Goal: Task Accomplishment & Management: Use online tool/utility

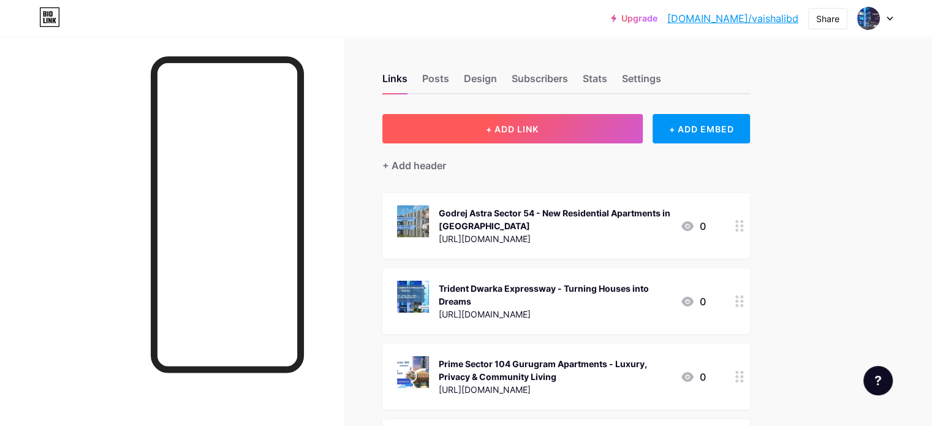
click at [539, 127] on span "+ ADD LINK" at bounding box center [512, 129] width 53 height 10
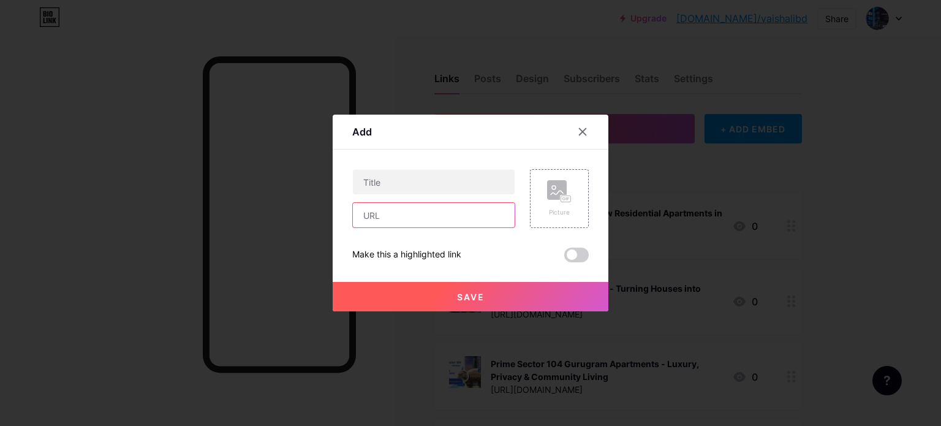
click at [422, 210] on input "text" at bounding box center [434, 215] width 162 height 25
paste input "[URL][DOMAIN_NAME]"
type input "[URL][DOMAIN_NAME]"
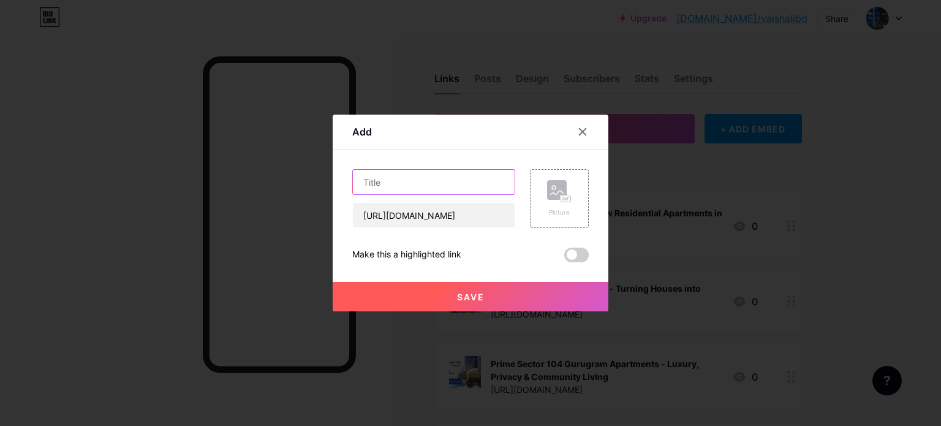
click at [399, 178] on input "text" at bounding box center [434, 182] width 162 height 25
click at [450, 186] on input "text" at bounding box center [434, 182] width 162 height 25
paste input "Hiranandani [GEOGRAPHIC_DATA] | Premium 1/2/3 BHK In Alibaug"
type input "Hiranandani [GEOGRAPHIC_DATA] | Premium 1/2/3 BHK In Alibaug"
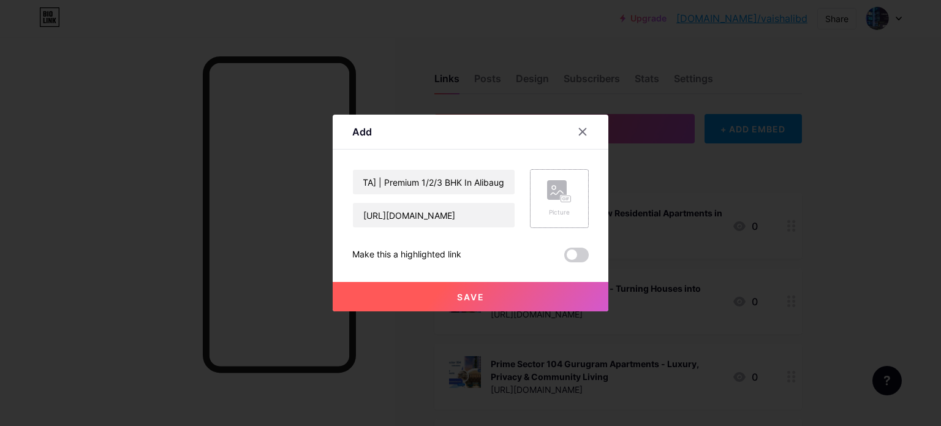
click at [554, 207] on div "Picture" at bounding box center [559, 198] width 25 height 37
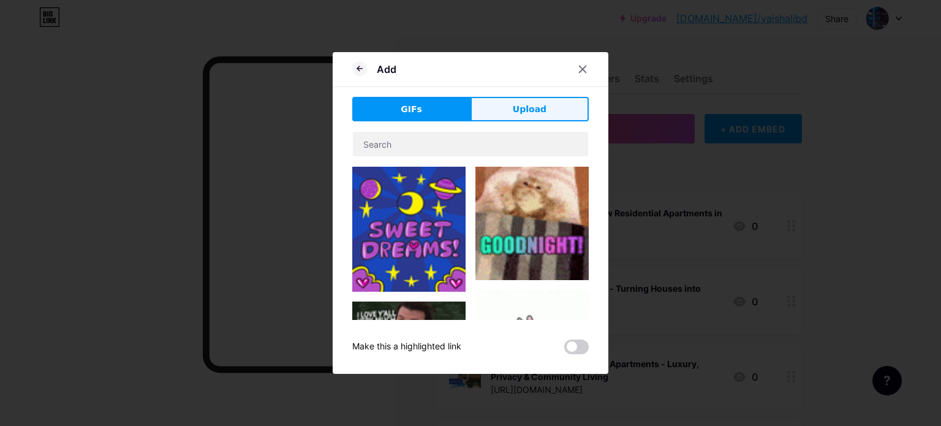
click at [522, 105] on span "Upload" at bounding box center [530, 109] width 34 height 13
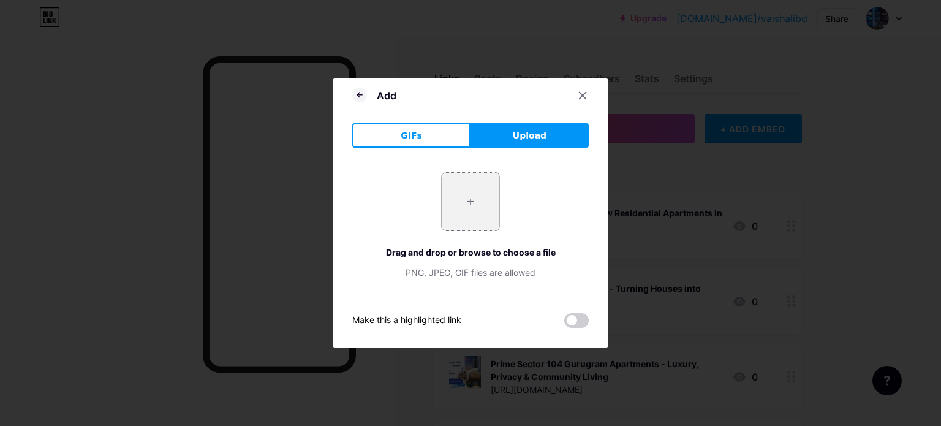
click at [473, 205] on input "file" at bounding box center [471, 202] width 58 height 58
type input "C:\fakepath\3.jpg"
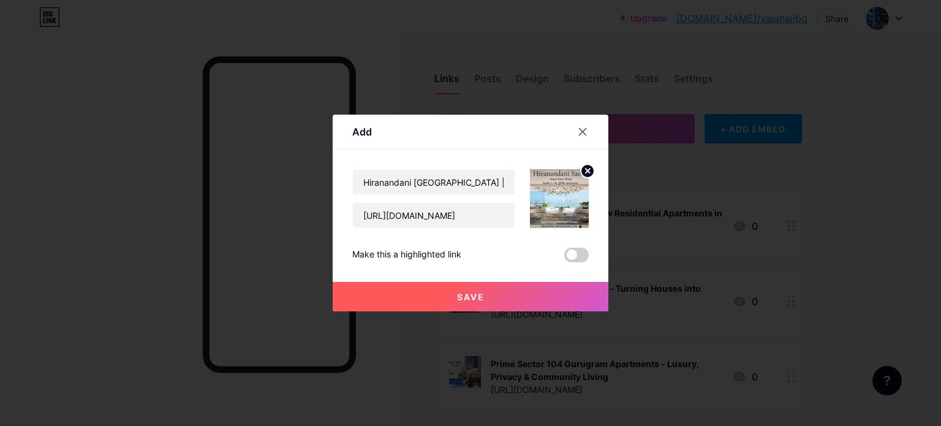
click at [478, 290] on button "Save" at bounding box center [471, 296] width 276 height 29
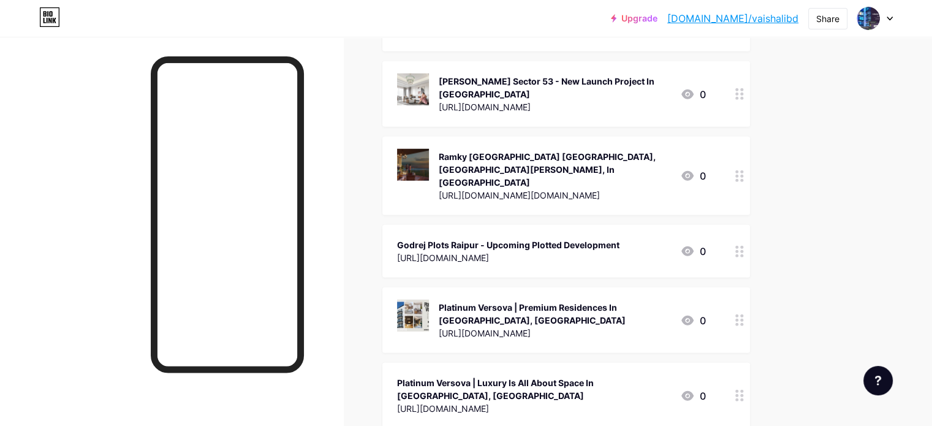
scroll to position [22046, 0]
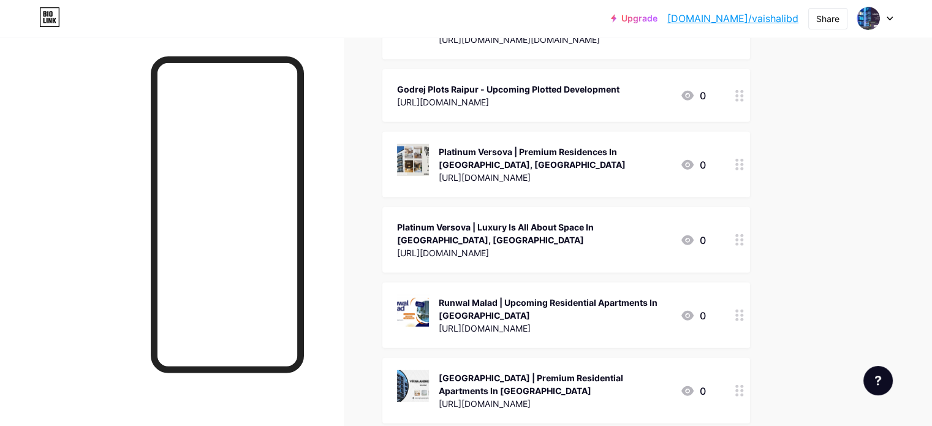
click at [887, 20] on icon at bounding box center [889, 19] width 6 height 4
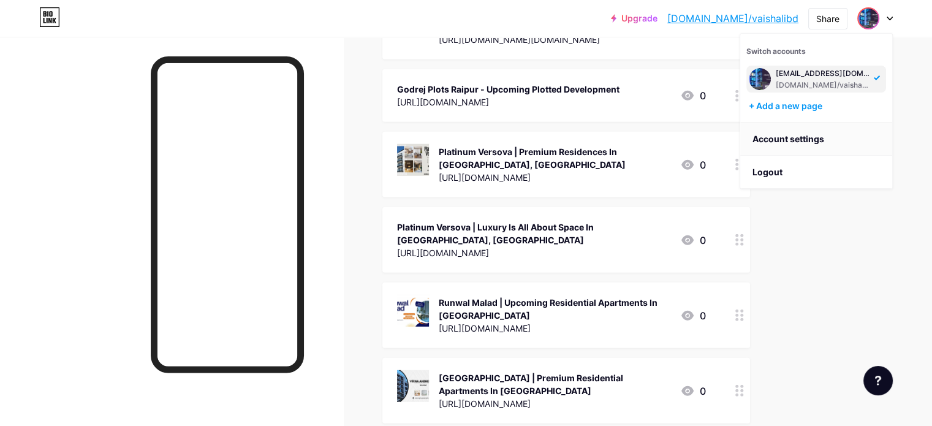
drag, startPoint x: 789, startPoint y: 138, endPoint x: 789, endPoint y: 129, distance: 9.2
click at [789, 138] on link "Account settings" at bounding box center [816, 139] width 152 height 33
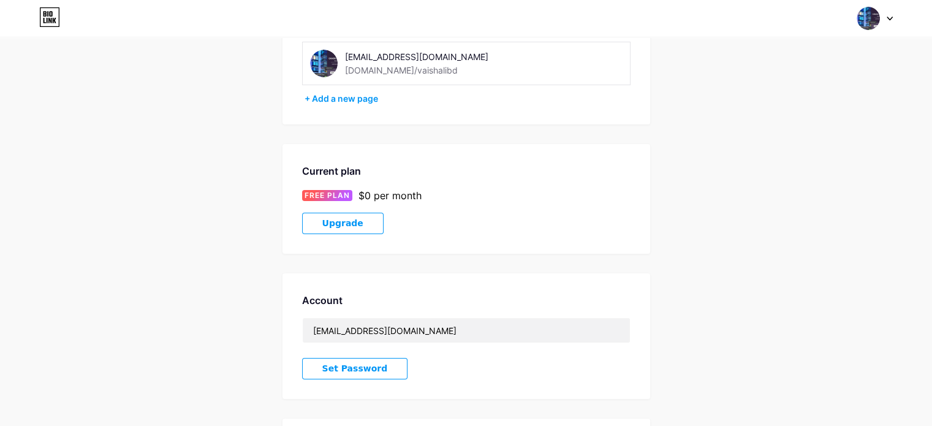
scroll to position [74, 0]
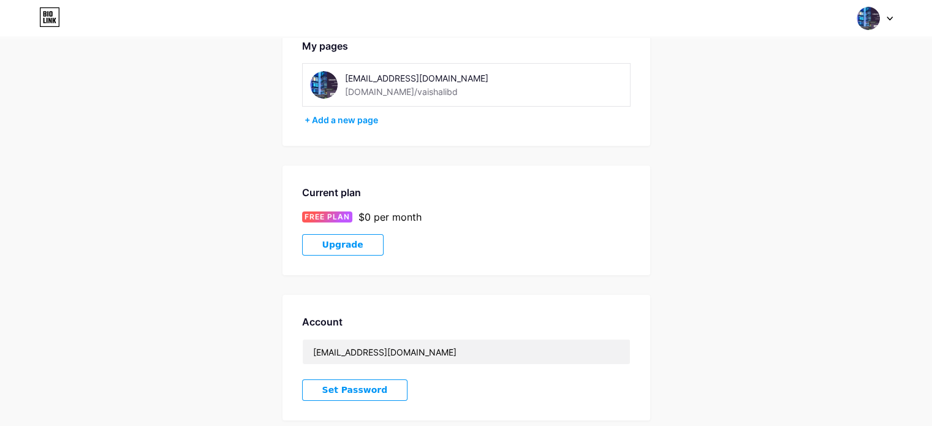
click at [322, 217] on span "FREE PLAN" at bounding box center [326, 216] width 45 height 11
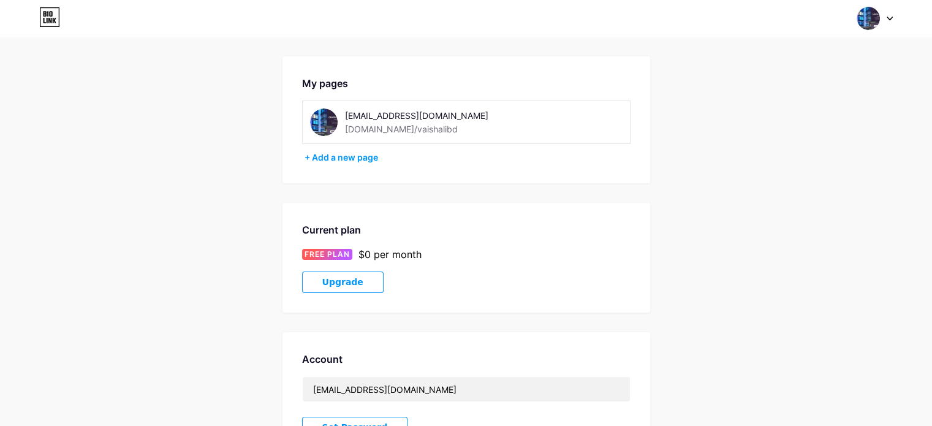
scroll to position [0, 0]
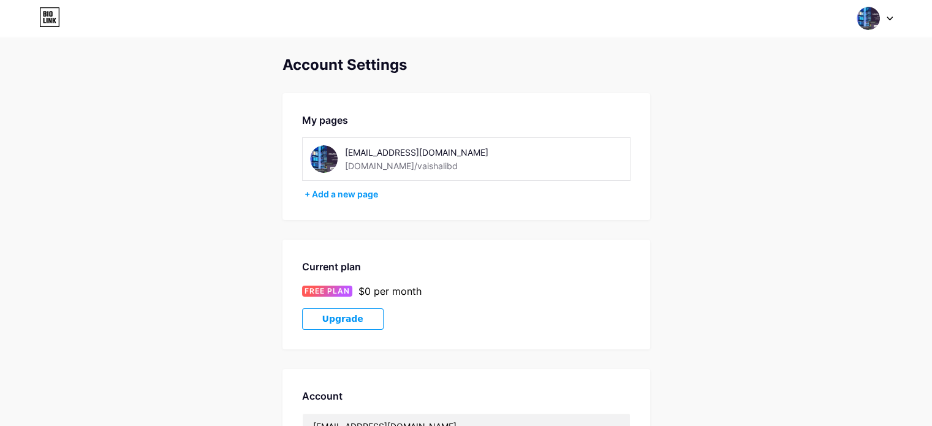
click at [892, 10] on div at bounding box center [875, 18] width 36 height 22
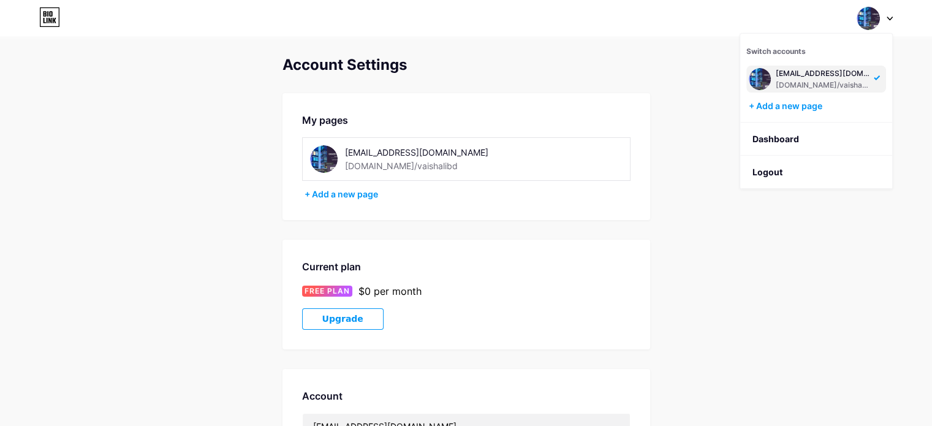
click at [815, 75] on div "[EMAIL_ADDRESS][DOMAIN_NAME]" at bounding box center [823, 74] width 94 height 10
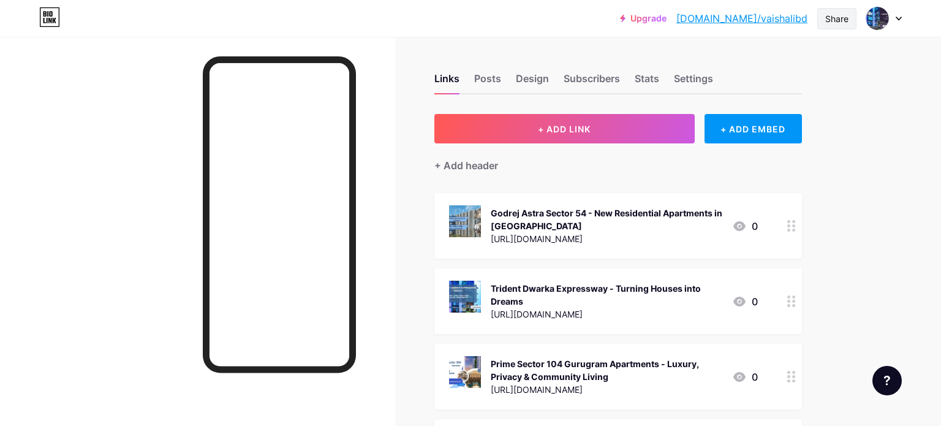
click at [828, 18] on div "Share" at bounding box center [836, 18] width 23 height 13
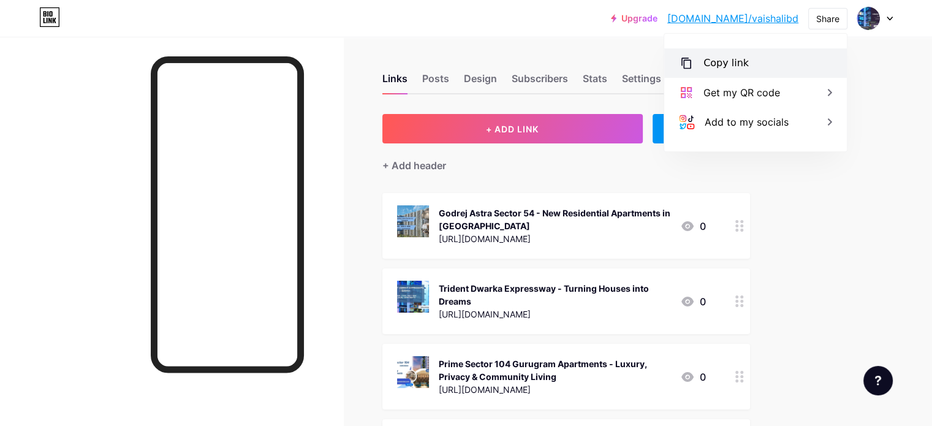
click at [701, 63] on div "Copy link" at bounding box center [755, 62] width 183 height 29
click at [686, 66] on icon at bounding box center [686, 63] width 15 height 15
click at [718, 66] on div "Copy link" at bounding box center [725, 63] width 45 height 15
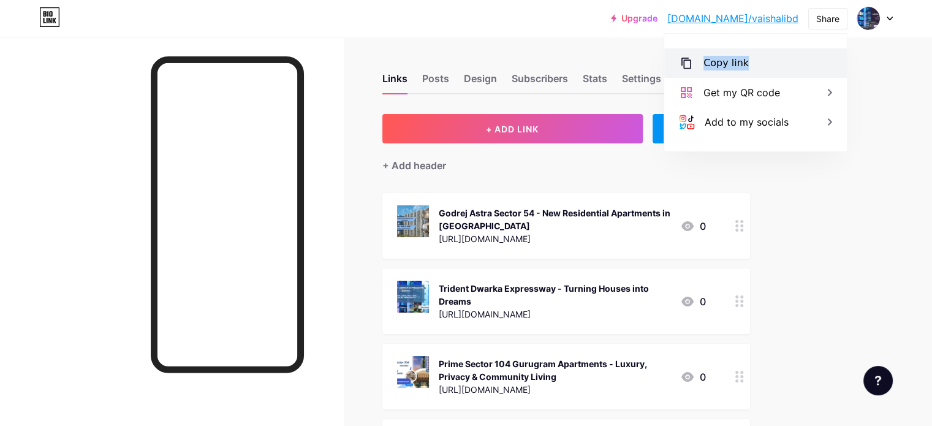
click at [718, 66] on div "Copy link" at bounding box center [725, 63] width 45 height 15
click at [718, 66] on div "Copied" at bounding box center [720, 63] width 34 height 15
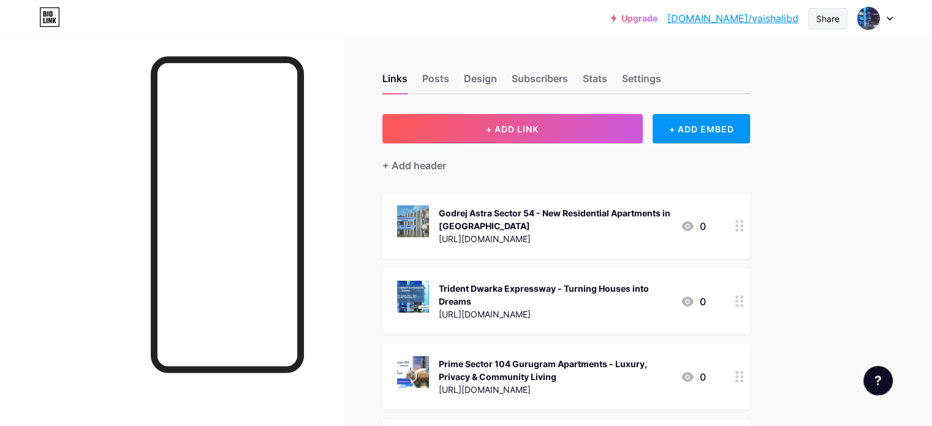
click at [833, 17] on div "Share" at bounding box center [827, 18] width 23 height 13
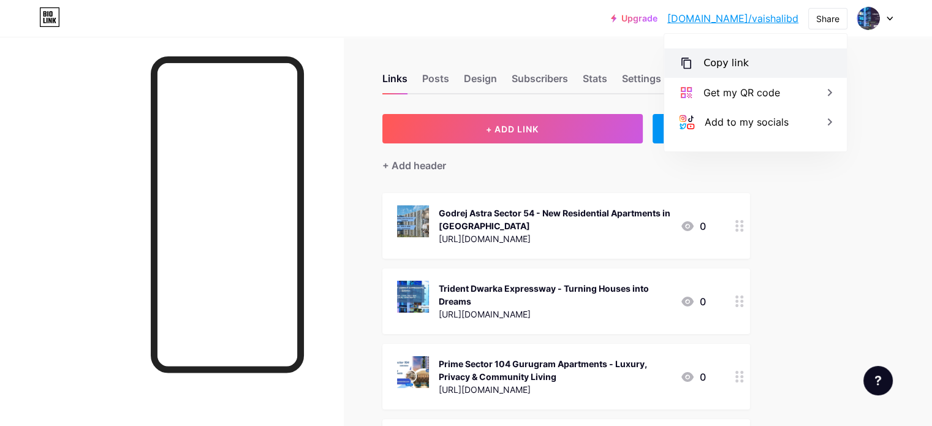
click at [684, 68] on icon at bounding box center [686, 63] width 10 height 11
